Goal: Task Accomplishment & Management: Manage account settings

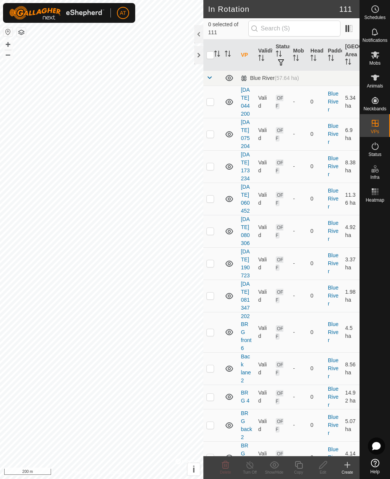
click at [202, 53] on div at bounding box center [198, 55] width 9 height 18
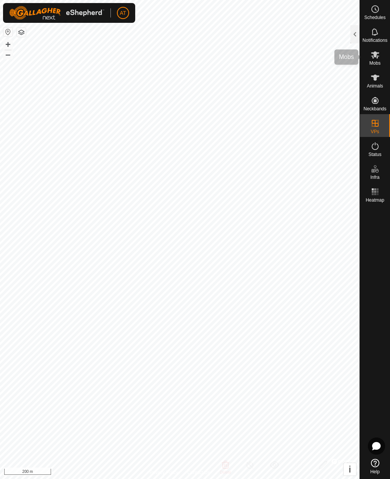
click at [376, 61] on span "Mobs" at bounding box center [374, 63] width 11 height 5
click at [382, 55] on div "Mobs" at bounding box center [375, 57] width 30 height 23
click at [354, 35] on div at bounding box center [354, 34] width 9 height 18
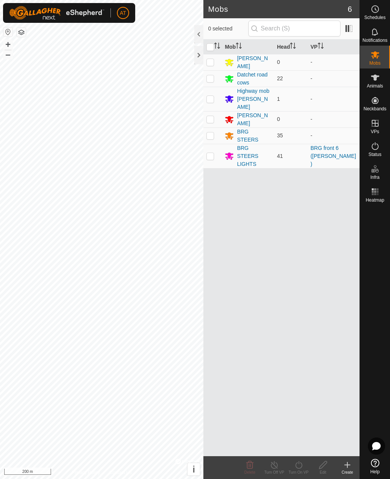
click at [214, 153] on p-checkbox at bounding box center [210, 156] width 8 height 6
checkbox input "true"
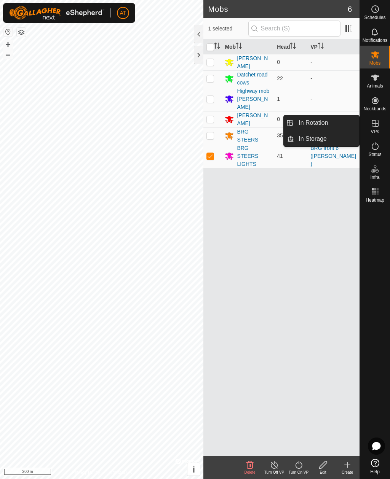
click at [322, 140] on span "In Storage" at bounding box center [312, 138] width 28 height 9
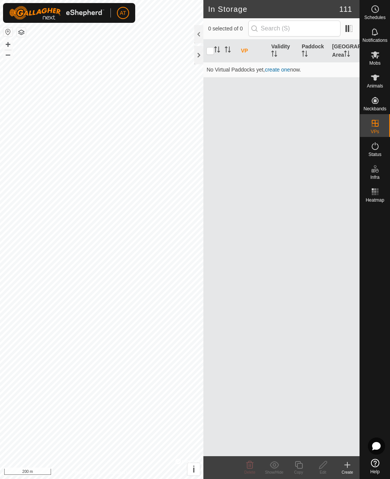
click at [347, 466] on icon at bounding box center [347, 464] width 0 height 5
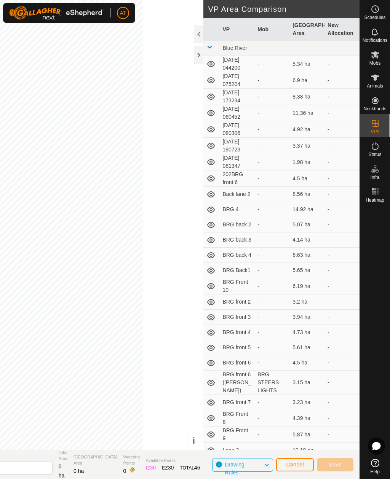
click at [199, 61] on div at bounding box center [198, 55] width 9 height 18
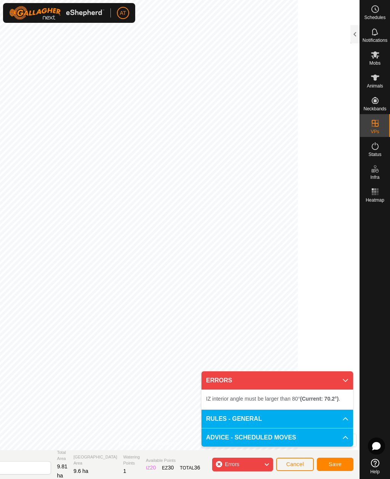
click at [339, 464] on span "Save" at bounding box center [334, 464] width 13 height 6
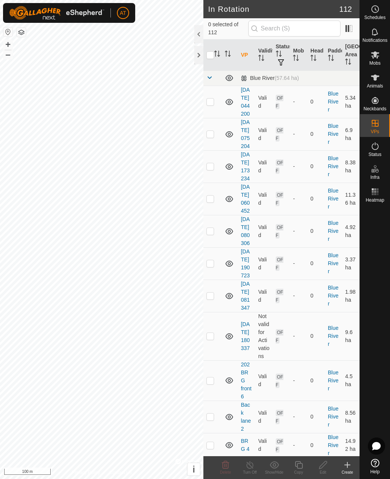
click at [198, 56] on div at bounding box center [198, 55] width 9 height 18
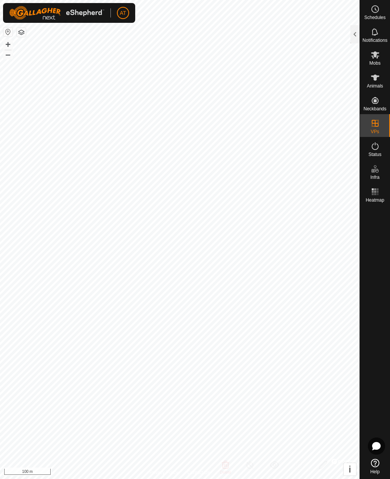
click at [357, 33] on div at bounding box center [354, 34] width 9 height 18
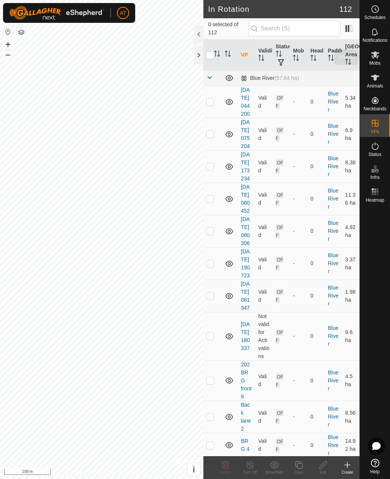
click at [377, 58] on icon at bounding box center [375, 54] width 8 height 7
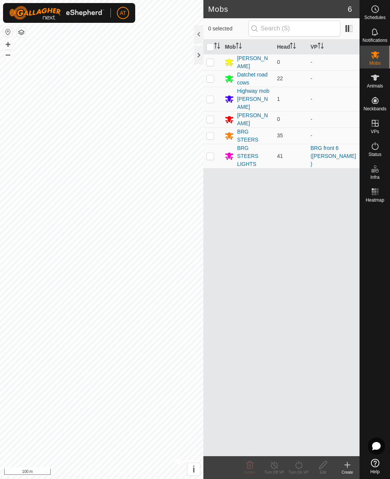
click at [218, 144] on td at bounding box center [212, 156] width 18 height 24
checkbox input "true"
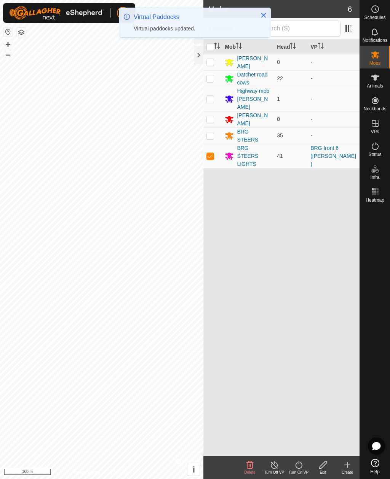
click at [296, 461] on icon at bounding box center [299, 464] width 10 height 9
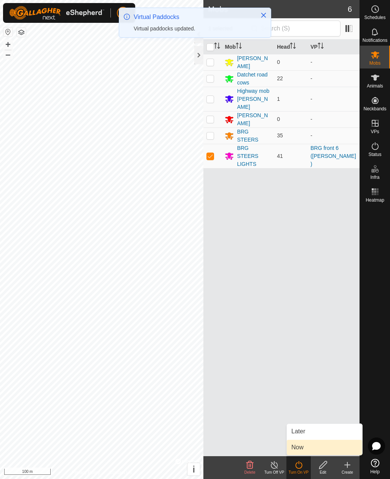
click at [300, 446] on span "Now" at bounding box center [297, 447] width 12 height 9
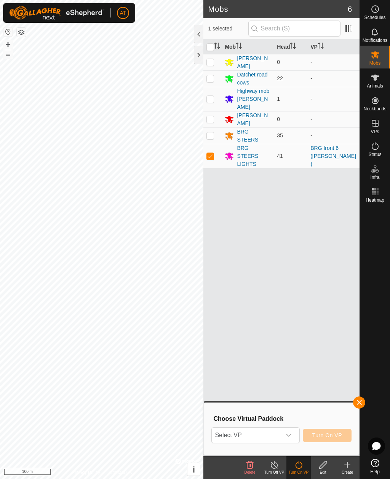
click at [292, 433] on div "dropdown trigger" at bounding box center [288, 435] width 15 height 15
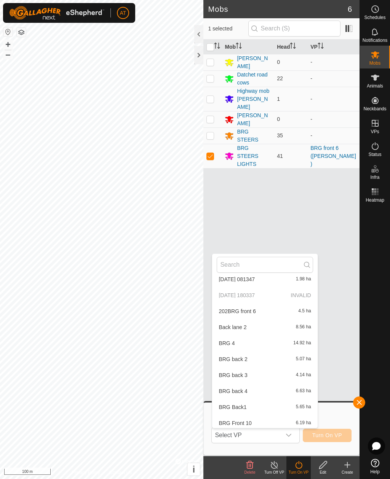
scroll to position [120, 0]
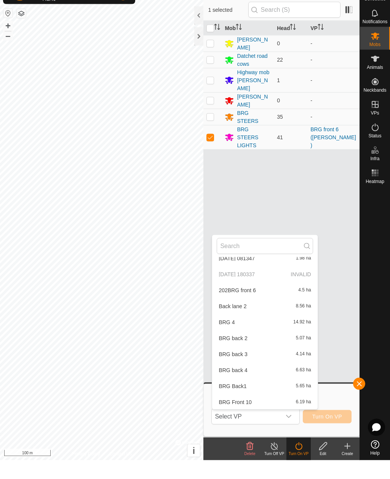
click at [329, 263] on div "Mob Head VP [PERSON_NAME] 0 - Datchet road cows 22 - Highway mob [PERSON_NAME] …" at bounding box center [281, 248] width 156 height 417
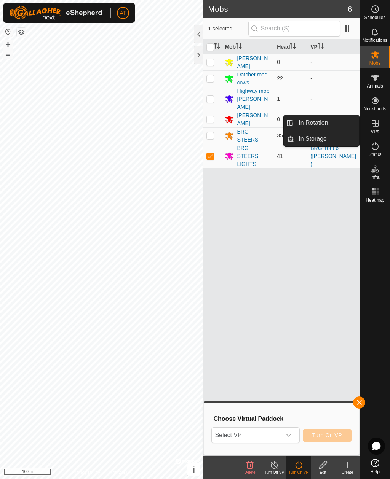
click at [332, 143] on link "In Storage" at bounding box center [326, 138] width 65 height 15
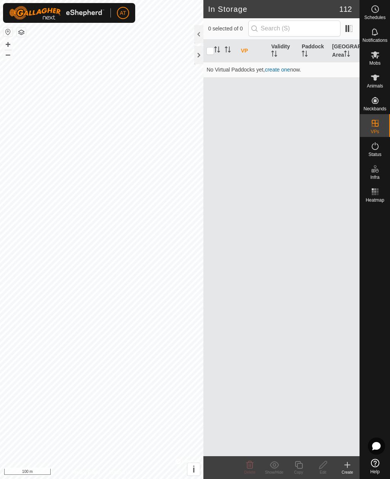
click at [349, 463] on icon at bounding box center [347, 464] width 9 height 9
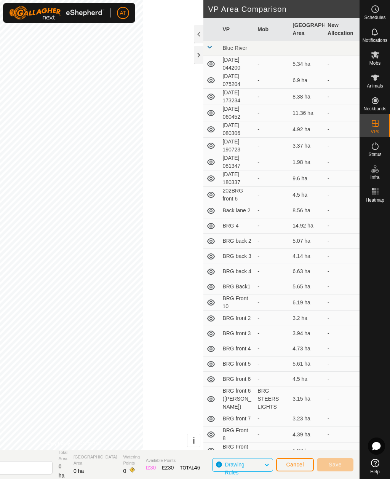
click at [199, 59] on div at bounding box center [198, 55] width 9 height 18
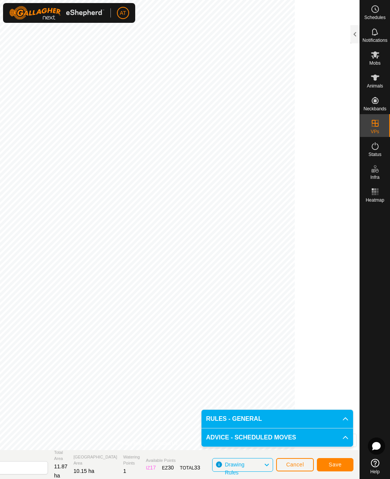
click at [332, 467] on span "Save" at bounding box center [334, 465] width 13 height 6
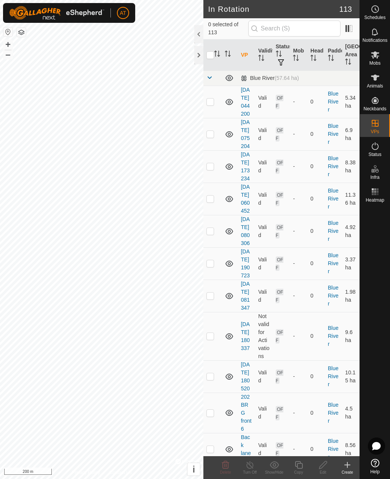
click at [195, 58] on div at bounding box center [198, 55] width 9 height 18
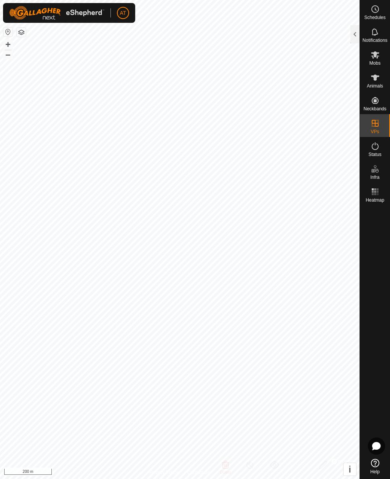
click at [357, 36] on div at bounding box center [354, 34] width 9 height 18
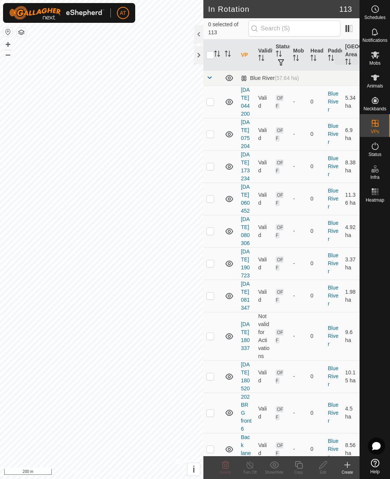
click at [375, 57] on icon at bounding box center [375, 54] width 8 height 7
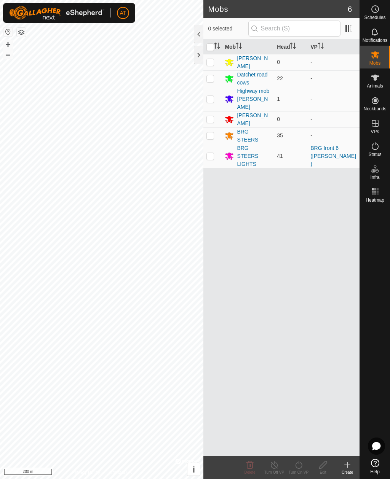
click at [212, 153] on p-checkbox at bounding box center [210, 156] width 8 height 6
checkbox input "true"
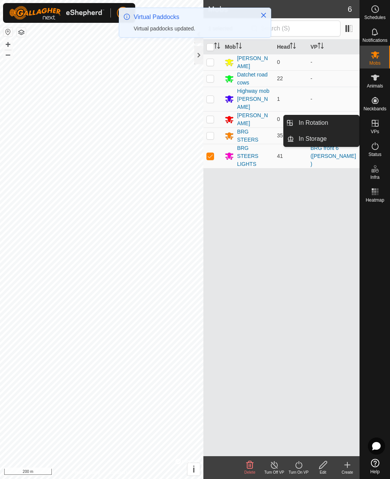
click at [321, 144] on link "In Storage" at bounding box center [326, 138] width 65 height 15
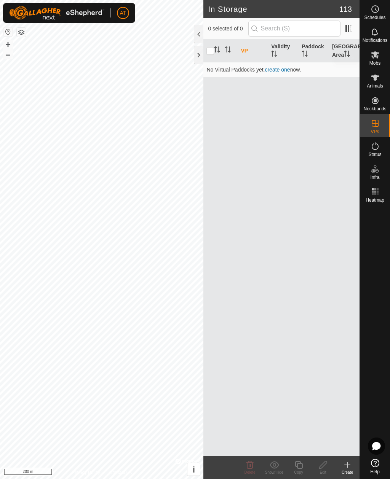
click at [372, 62] on span "Mobs" at bounding box center [374, 63] width 11 height 5
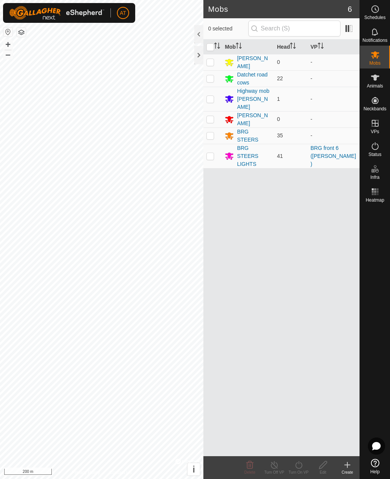
click at [199, 54] on div at bounding box center [198, 55] width 9 height 18
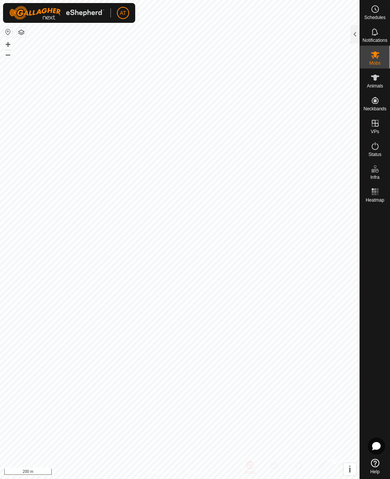
click at [351, 27] on div at bounding box center [354, 34] width 9 height 18
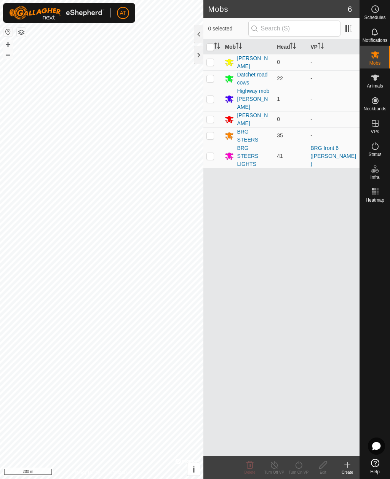
click at [214, 147] on td at bounding box center [212, 156] width 18 height 24
checkbox input "true"
click at [302, 464] on icon at bounding box center [298, 465] width 7 height 8
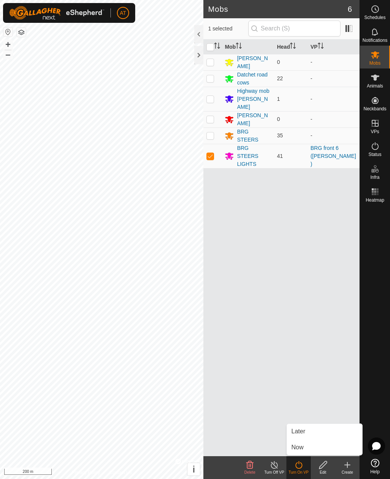
click at [308, 448] on link "Now" at bounding box center [324, 447] width 75 height 15
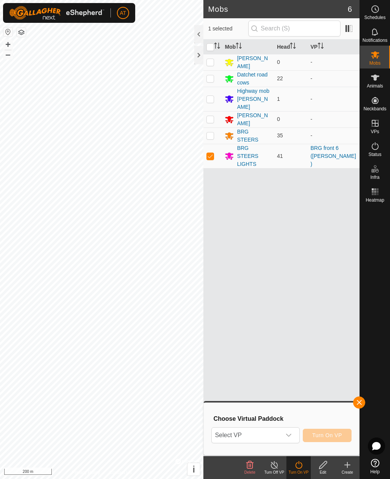
click at [291, 434] on icon "dropdown trigger" at bounding box center [288, 435] width 6 height 6
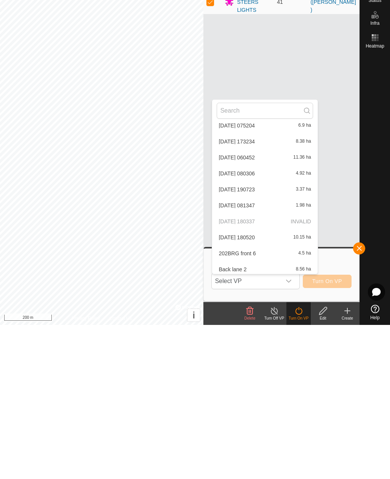
scroll to position [38, 0]
click at [255, 388] on span "[DATE] 180520" at bounding box center [236, 390] width 36 height 5
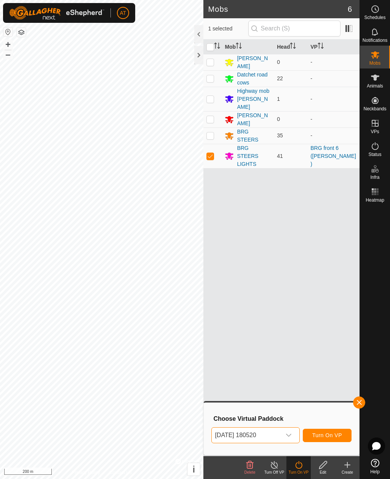
click at [324, 435] on span "Turn On VP" at bounding box center [327, 435] width 30 height 6
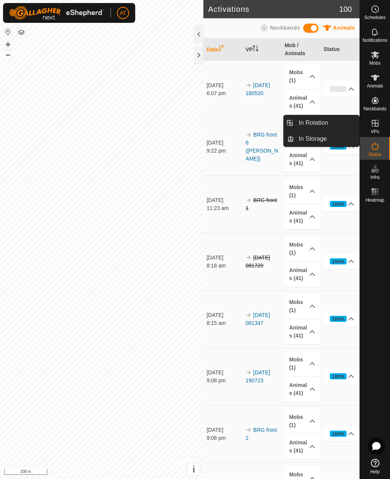
click at [322, 124] on span "In Rotation" at bounding box center [312, 122] width 29 height 9
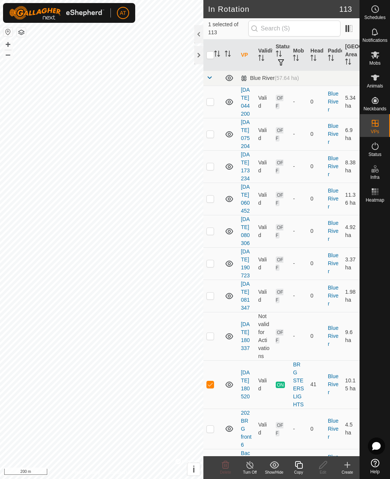
click at [197, 57] on div at bounding box center [198, 55] width 9 height 18
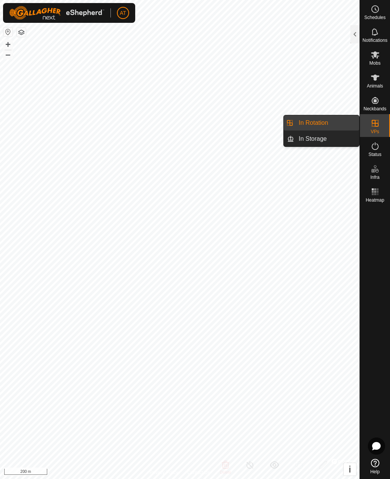
click at [337, 121] on link "In Rotation" at bounding box center [326, 122] width 65 height 15
click at [335, 121] on link "In Rotation" at bounding box center [326, 122] width 65 height 15
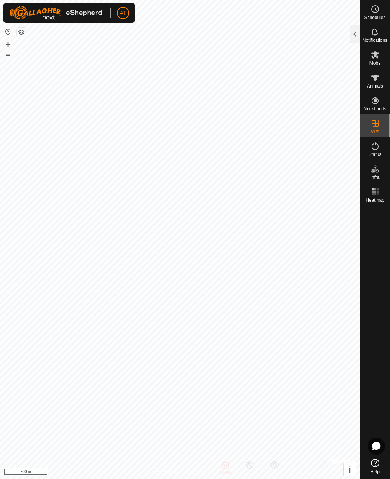
click at [359, 36] on div at bounding box center [354, 34] width 9 height 18
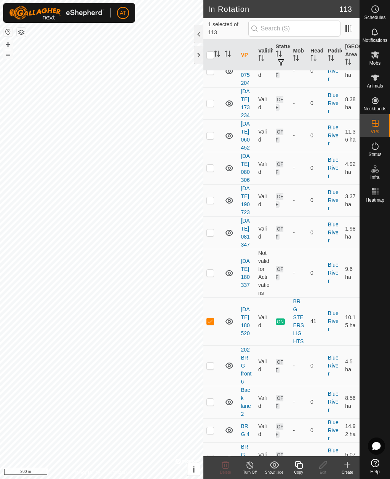
scroll to position [63, 0]
click at [213, 276] on p-checkbox at bounding box center [210, 273] width 8 height 6
checkbox input "true"
click at [212, 325] on p-checkbox at bounding box center [210, 322] width 8 height 6
checkbox input "false"
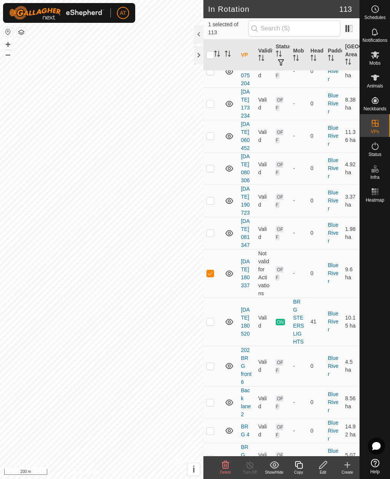
click at [229, 459] on div "Delete" at bounding box center [225, 467] width 24 height 23
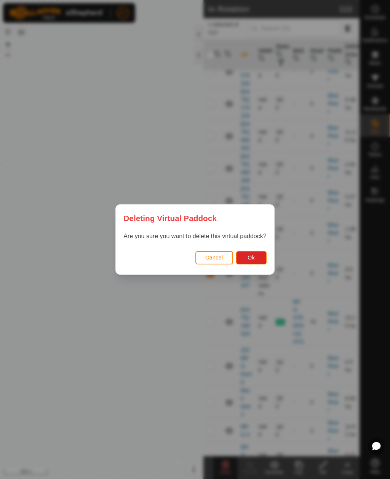
click at [260, 253] on button "Ok" at bounding box center [251, 257] width 30 height 13
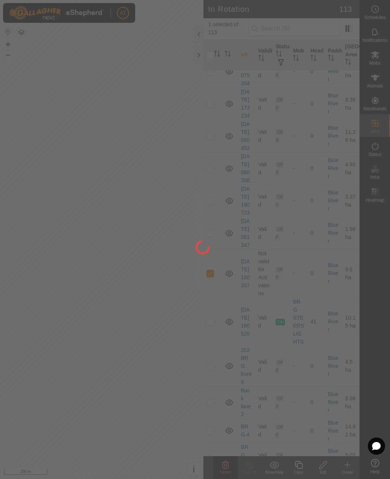
checkbox input "false"
